Goal: Transaction & Acquisition: Purchase product/service

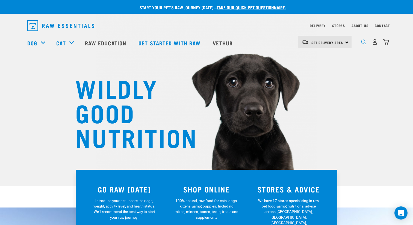
click at [364, 43] on img "dropdown navigation" at bounding box center [363, 41] width 5 height 5
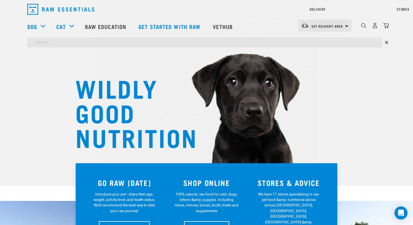
type input "goat"
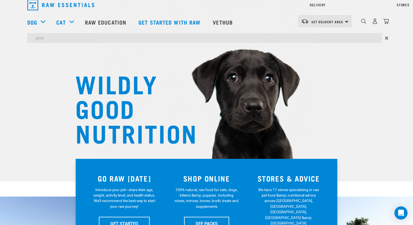
scroll to position [13, 0]
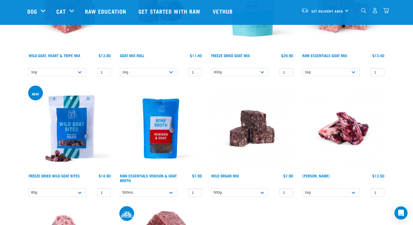
scroll to position [481, 0]
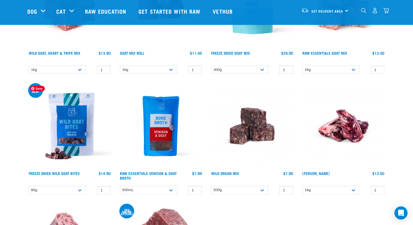
click at [76, 131] on img at bounding box center [69, 126] width 85 height 85
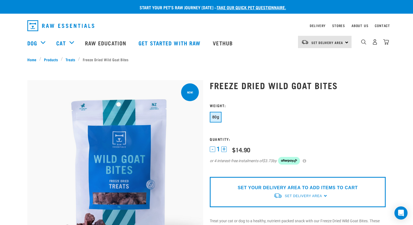
click at [223, 150] on button "+" at bounding box center [223, 148] width 5 height 5
click at [216, 115] on span "80g" at bounding box center [215, 117] width 7 height 4
click at [333, 39] on link "Set Delivery Area" at bounding box center [328, 42] width 32 height 9
click at [315, 68] on link "[GEOGRAPHIC_DATA]" at bounding box center [324, 69] width 52 height 12
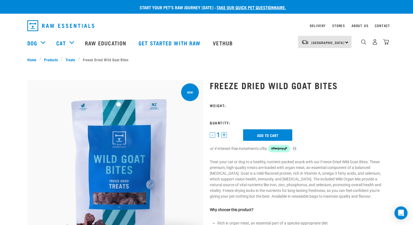
click at [225, 135] on button "+" at bounding box center [223, 134] width 5 height 5
click at [223, 136] on button "+" at bounding box center [223, 134] width 5 height 5
click at [225, 135] on button "+" at bounding box center [223, 134] width 5 height 5
click at [268, 134] on input "Add to cart" at bounding box center [267, 134] width 49 height 11
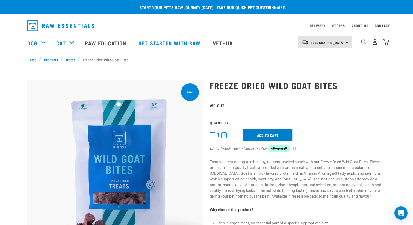
click at [268, 131] on input "Add to cart" at bounding box center [267, 134] width 49 height 11
click at [225, 100] on div "Freeze Dried Wild Goat Bites" at bounding box center [298, 226] width 183 height 307
click at [226, 102] on div "Freeze Dried Wild Goat Bites" at bounding box center [298, 226] width 183 height 307
click at [260, 132] on input "Add to cart" at bounding box center [267, 134] width 49 height 11
click at [223, 104] on h3 "Weight:" at bounding box center [298, 105] width 176 height 4
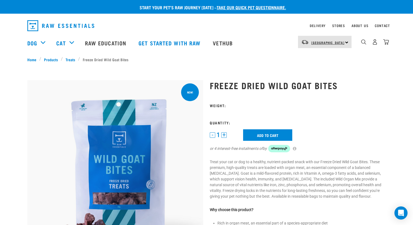
click at [333, 40] on link "[GEOGRAPHIC_DATA]" at bounding box center [328, 42] width 33 height 9
click at [312, 58] on link "[GEOGRAPHIC_DATA]" at bounding box center [324, 57] width 52 height 12
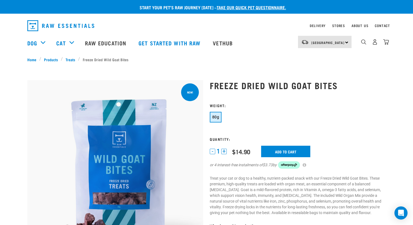
click at [215, 116] on span "80g" at bounding box center [215, 117] width 7 height 4
click at [346, 42] on div "North Island North Island South Island" at bounding box center [325, 42] width 54 height 12
click at [325, 69] on link "[GEOGRAPHIC_DATA]" at bounding box center [324, 69] width 52 height 12
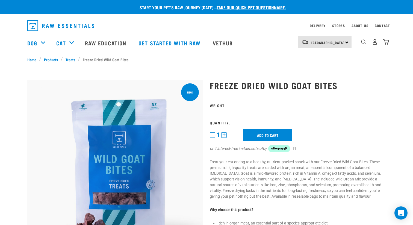
click at [215, 110] on form "1 -" at bounding box center [298, 131] width 176 height 56
